Goal: Navigation & Orientation: Find specific page/section

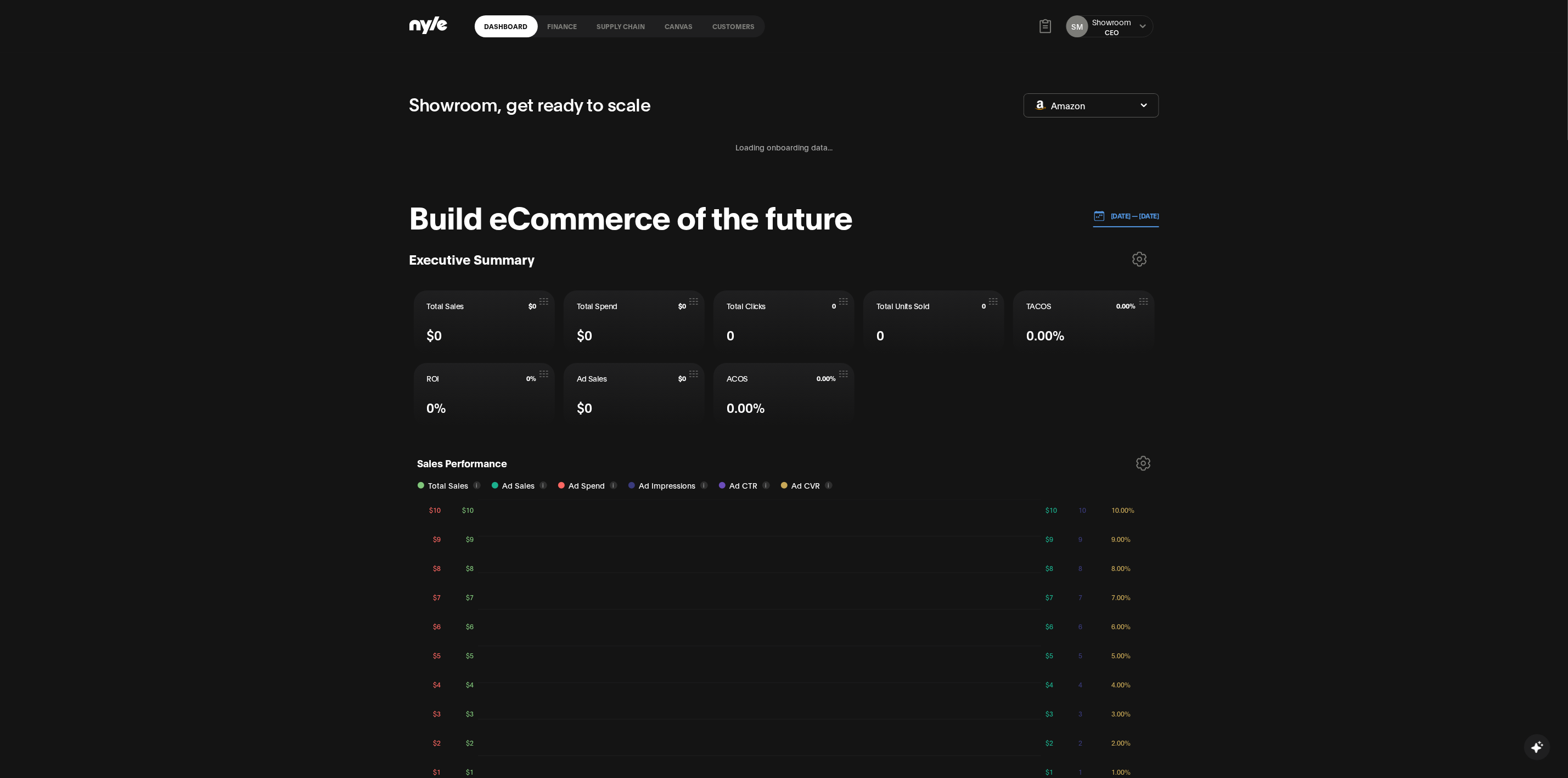
click at [670, 22] on link "Canvas" at bounding box center [679, 27] width 48 height 22
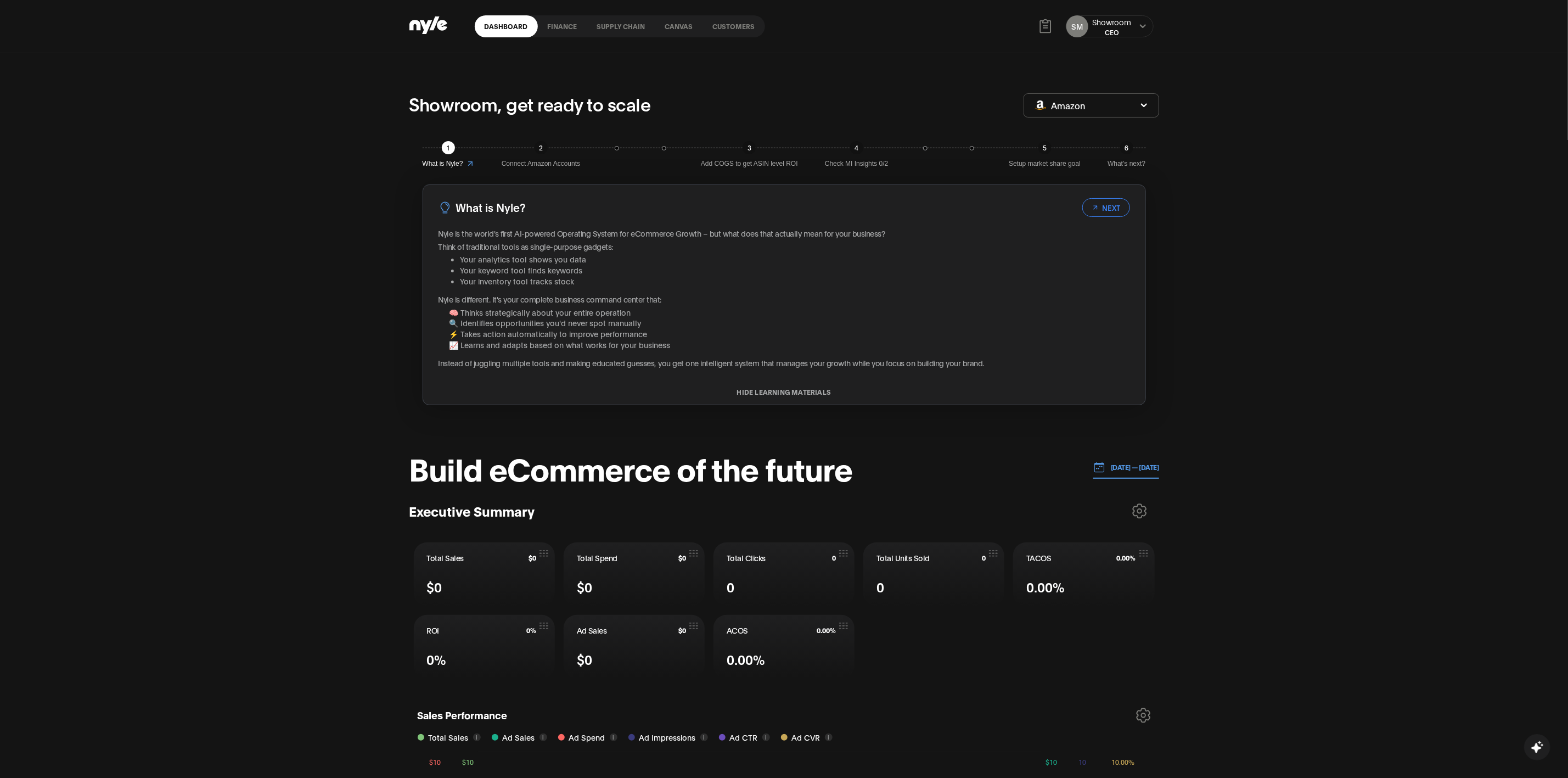
click at [1053, 24] on header "Dashboard finance Supply chain Canvas Customers SM Showroom CEO" at bounding box center [784, 26] width 1568 height 52
click at [1053, 24] on icon at bounding box center [1143, 26] width 7 height 7
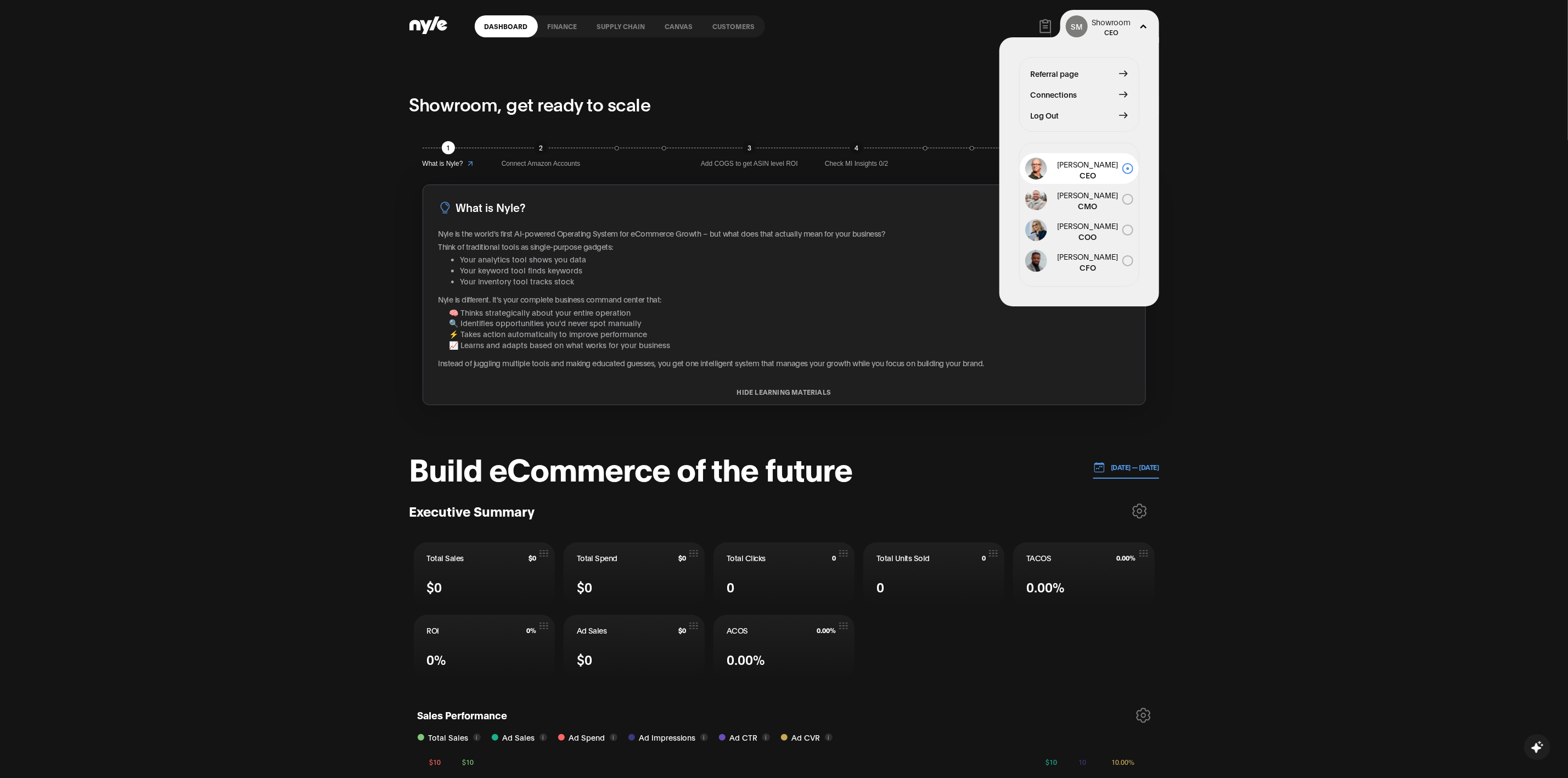
click at [1053, 91] on span "Connections" at bounding box center [1053, 95] width 47 height 12
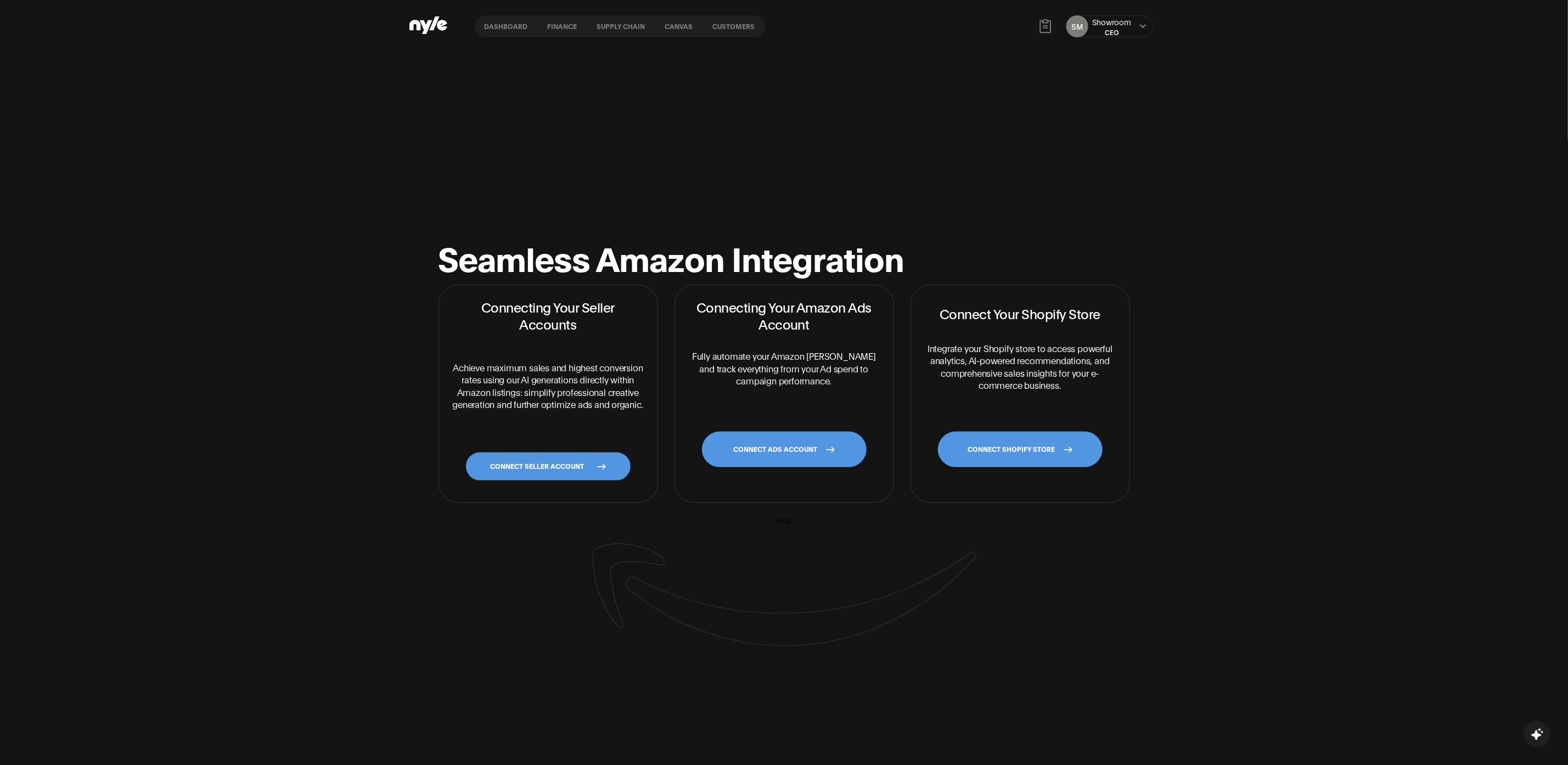
click at [721, 29] on link "Customers" at bounding box center [734, 27] width 62 height 22
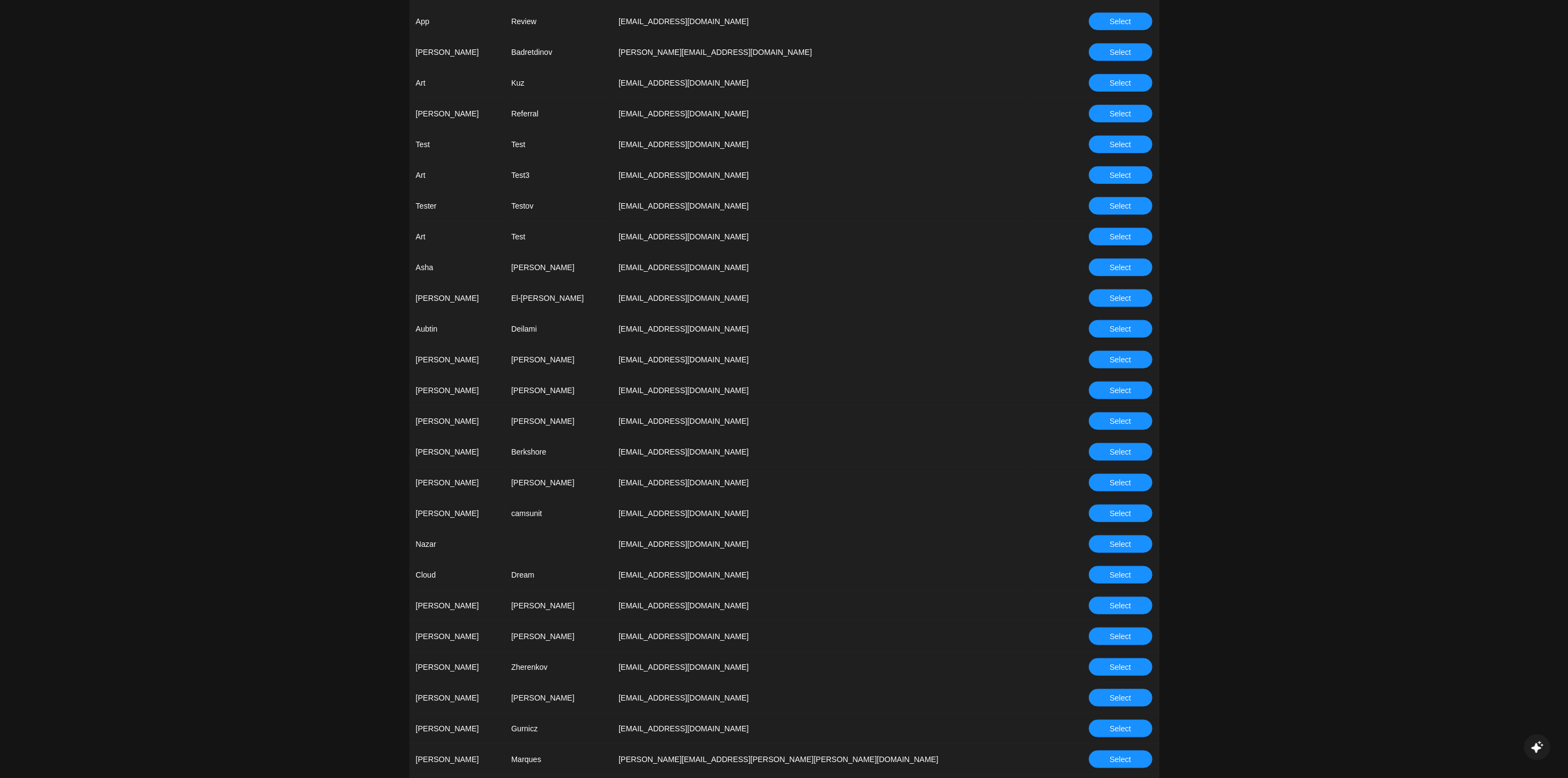
scroll to position [576, 0]
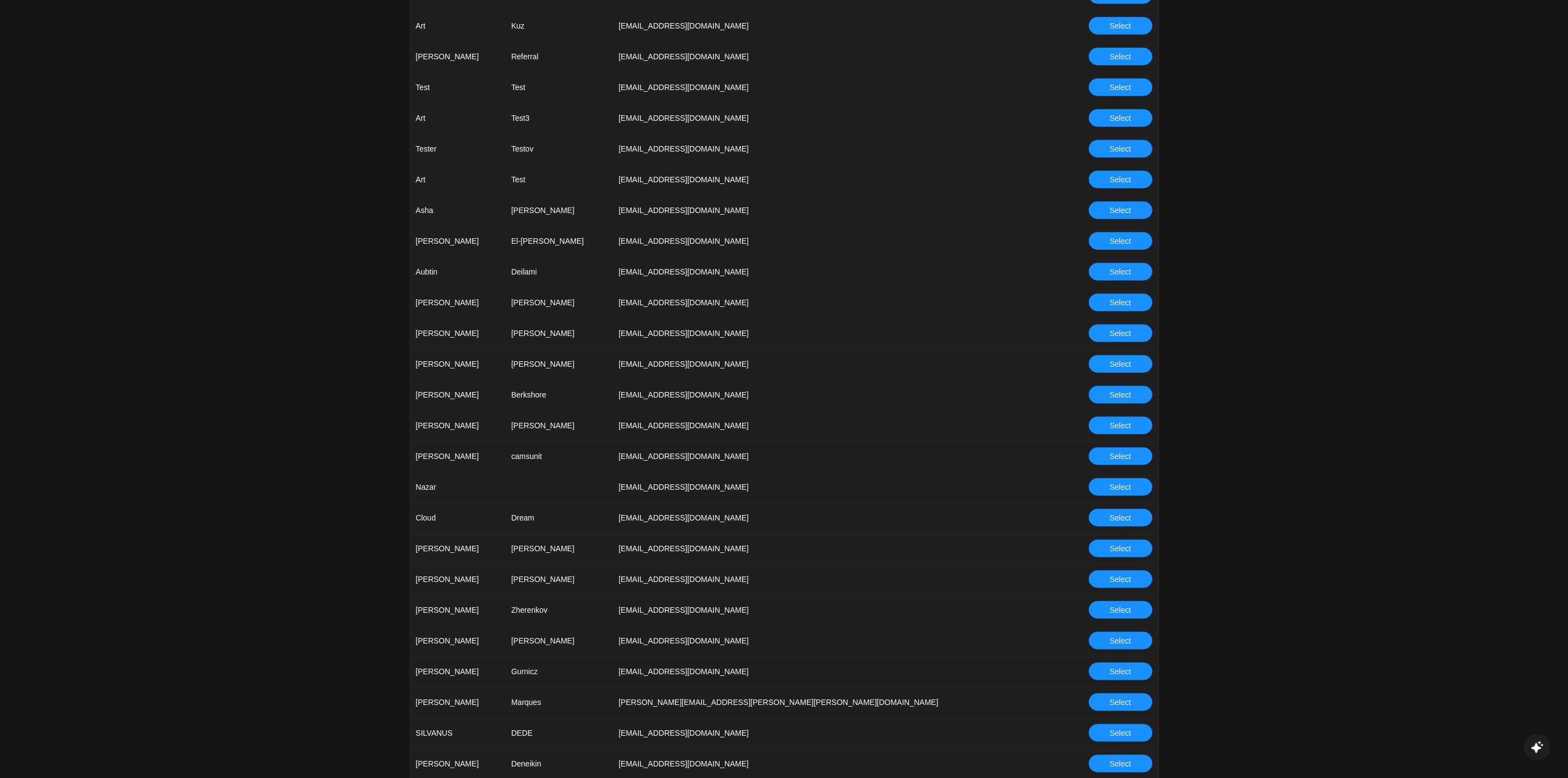
click at [1053, 518] on span "Select" at bounding box center [1120, 610] width 21 height 12
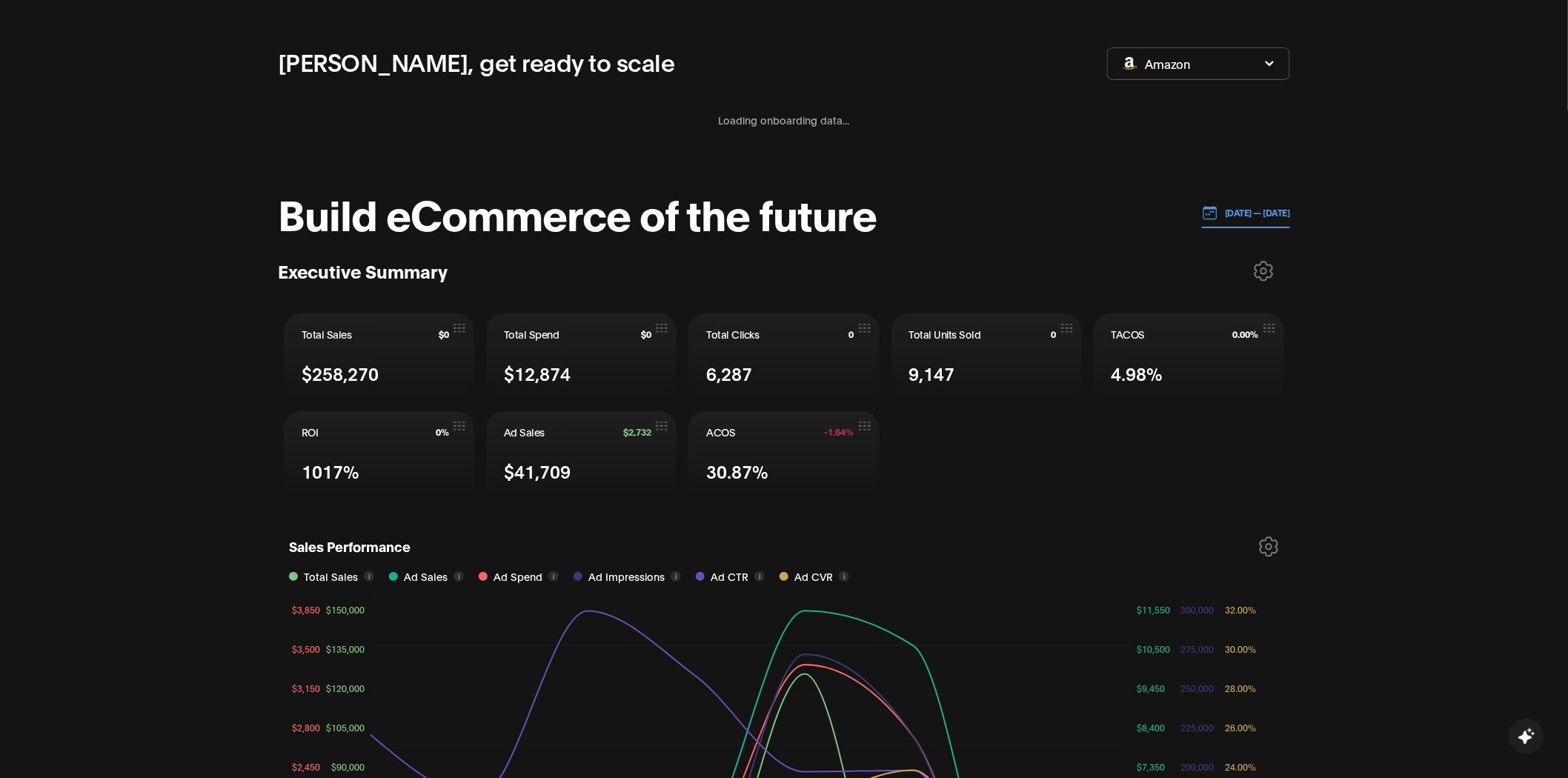
scroll to position [82, 0]
